Goal: Information Seeking & Learning: Understand process/instructions

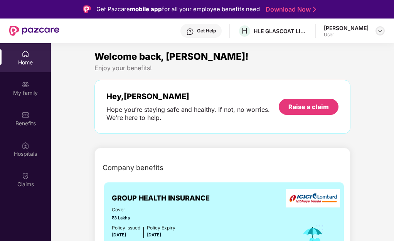
click at [378, 30] on img at bounding box center [380, 31] width 6 height 6
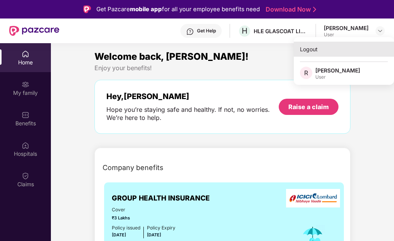
click at [310, 47] on div "Logout" at bounding box center [344, 49] width 100 height 15
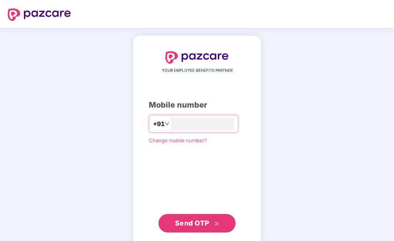
type input "**********"
click at [195, 223] on span "Send OTP" at bounding box center [192, 223] width 34 height 8
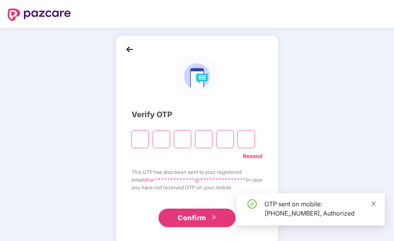
click at [374, 205] on icon "close" at bounding box center [373, 203] width 5 height 5
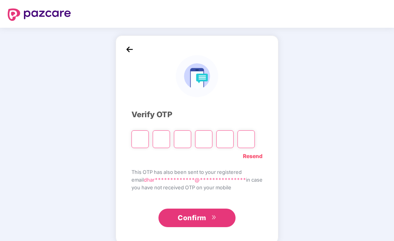
click at [134, 138] on input "Please enter verification code. Digit 1" at bounding box center [139, 139] width 17 height 18
type input "*"
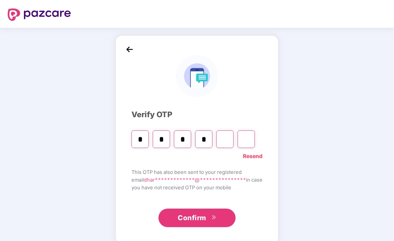
type input "*"
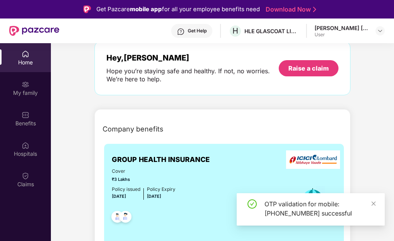
scroll to position [77, 0]
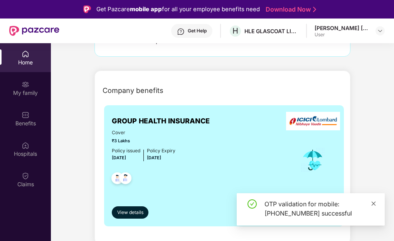
click at [373, 202] on icon "close" at bounding box center [374, 203] width 4 height 4
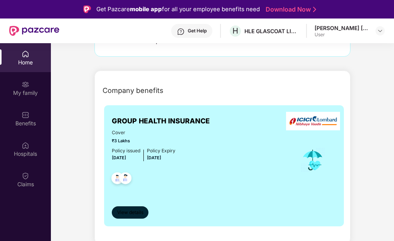
click at [141, 212] on span "View details" at bounding box center [130, 212] width 26 height 7
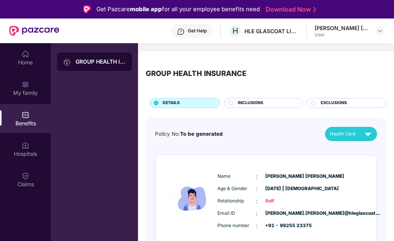
scroll to position [39, 0]
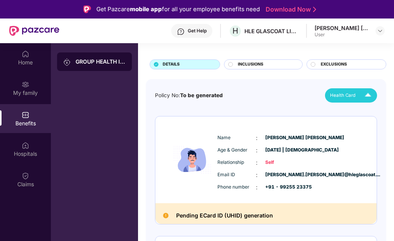
click at [345, 91] on div "Health Card" at bounding box center [352, 95] width 45 height 13
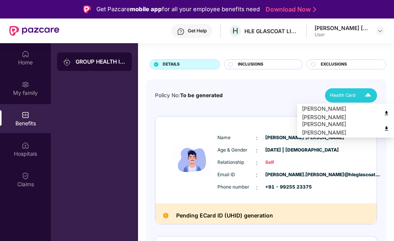
click at [387, 129] on img at bounding box center [387, 129] width 6 height 6
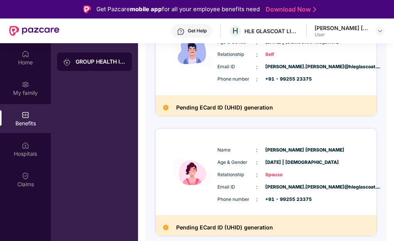
scroll to position [0, 0]
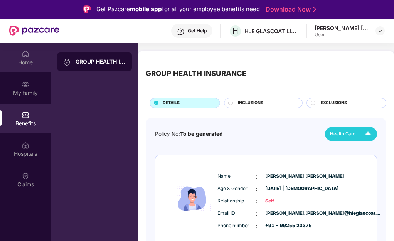
click at [33, 62] on div "Home" at bounding box center [25, 63] width 51 height 8
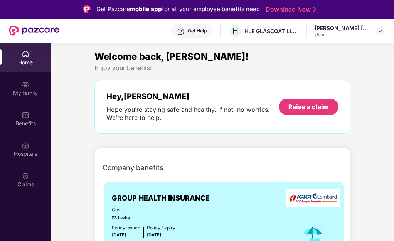
scroll to position [39, 0]
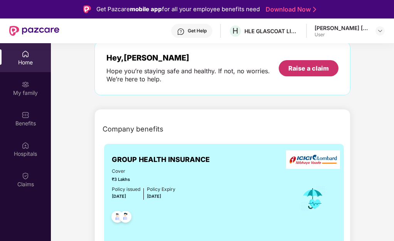
click at [307, 68] on div "Raise a claim" at bounding box center [308, 68] width 40 height 8
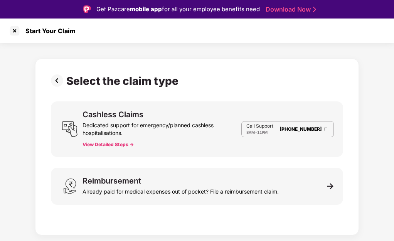
scroll to position [19, 0]
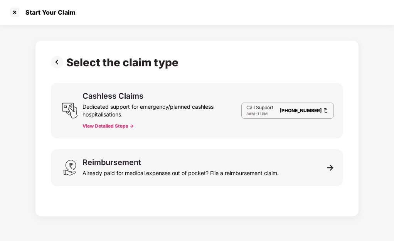
click at [96, 105] on div "Dedicated support for emergency/planned cashless hospitalisations." at bounding box center [161, 109] width 159 height 19
click at [71, 116] on img at bounding box center [70, 111] width 16 height 16
click at [109, 126] on button "View Detailed Steps ->" at bounding box center [107, 126] width 51 height 6
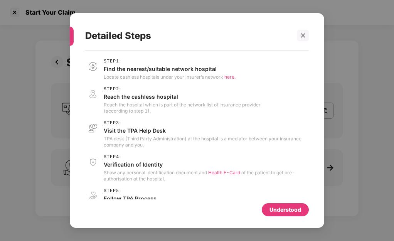
scroll to position [20, 0]
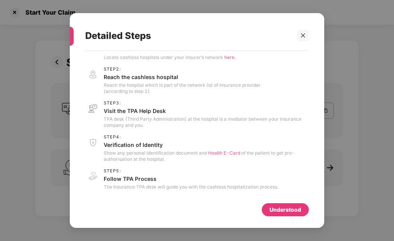
click at [281, 210] on div "Understood" at bounding box center [285, 209] width 32 height 8
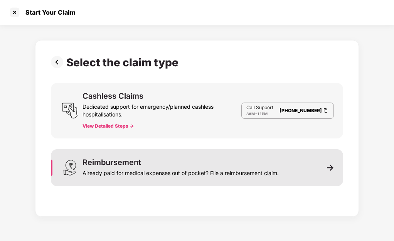
click at [137, 167] on div "Already paid for medical expenses out of pocket? File a reimbursement claim." at bounding box center [180, 171] width 196 height 11
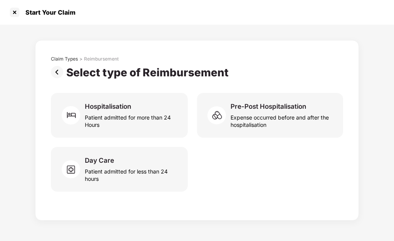
click at [59, 74] on img at bounding box center [58, 72] width 15 height 12
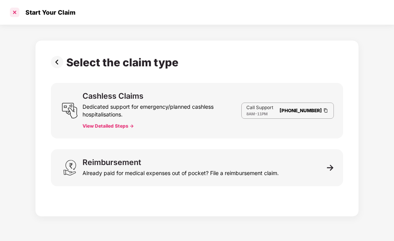
click at [12, 13] on div at bounding box center [14, 12] width 12 height 12
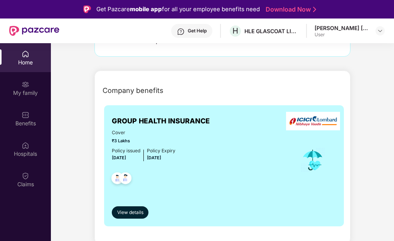
scroll to position [154, 0]
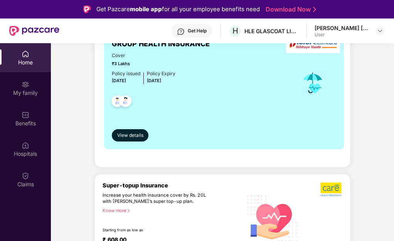
click at [25, 59] on div "Home" at bounding box center [25, 63] width 51 height 8
click at [131, 132] on span "View details" at bounding box center [130, 135] width 26 height 7
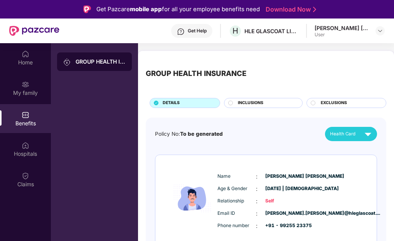
click at [246, 105] on span "INCLUSIONS" at bounding box center [250, 103] width 25 height 7
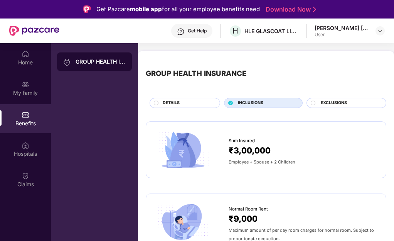
click at [326, 103] on span "EXCLUSIONS" at bounding box center [334, 103] width 26 height 7
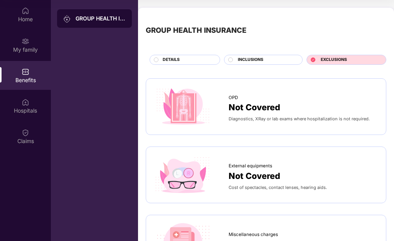
click at [170, 61] on span "DETAILS" at bounding box center [171, 60] width 17 height 7
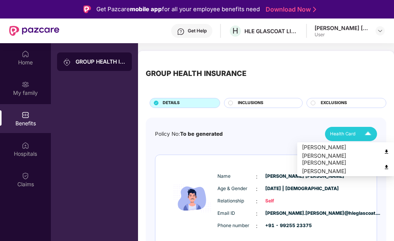
click at [386, 153] on img at bounding box center [387, 152] width 6 height 6
